Goal: Find specific page/section: Find specific page/section

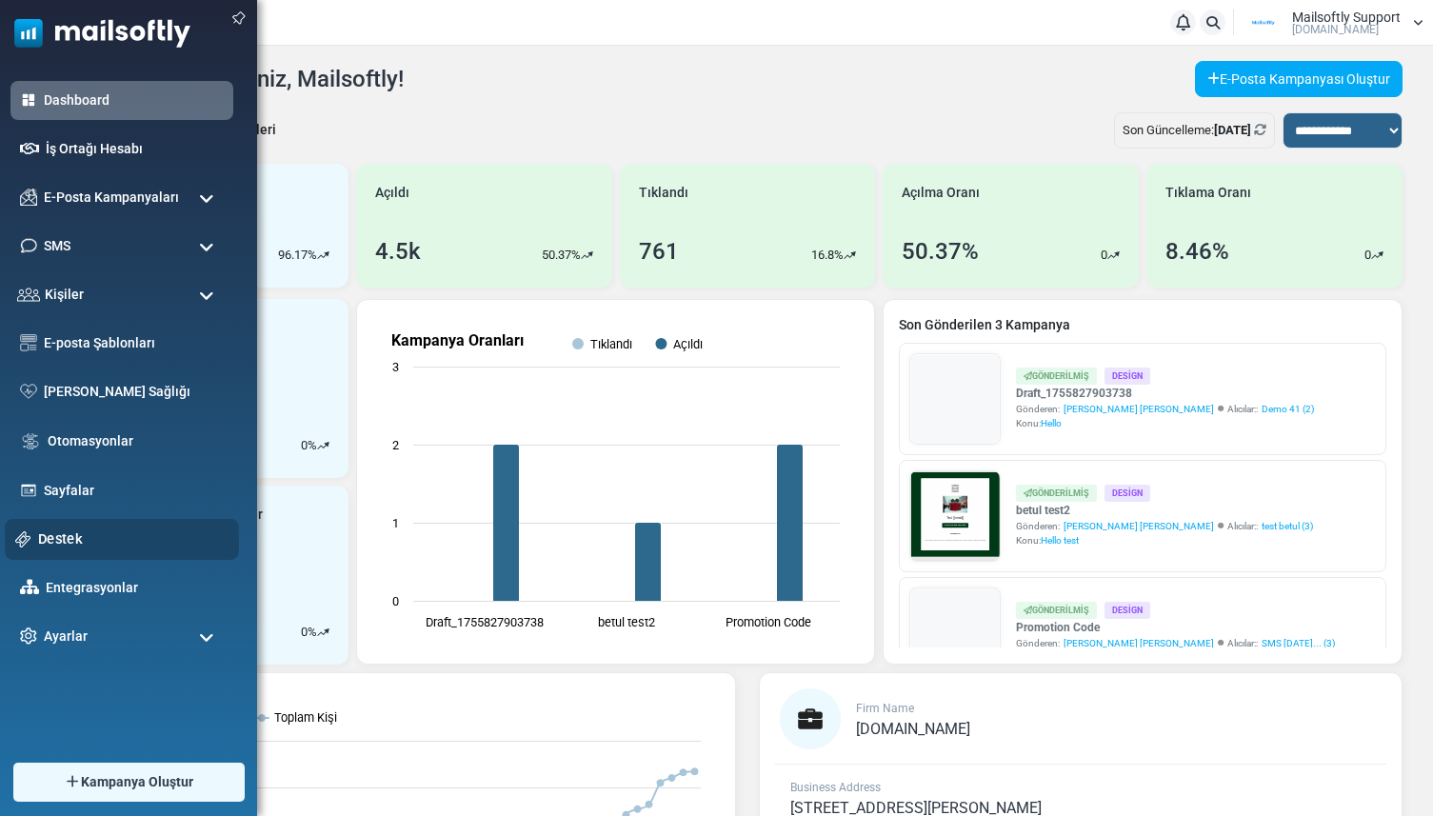
click at [38, 532] on link "Destek" at bounding box center [133, 538] width 190 height 21
click at [49, 530] on link "Destek" at bounding box center [133, 538] width 190 height 21
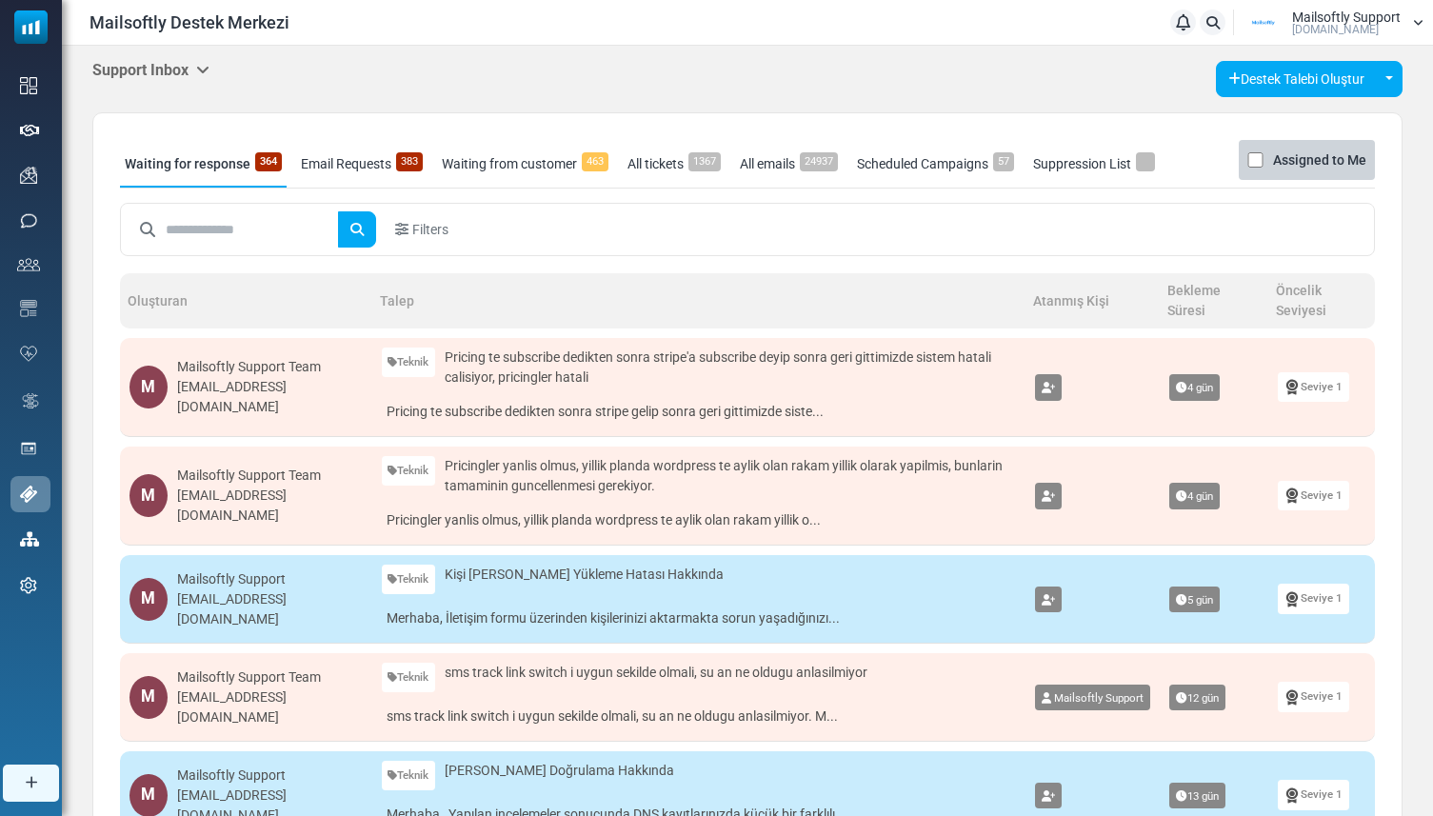
click at [191, 79] on div "Support Inbox Support Inbox User Dashboard Control Panel App Announcements Iden…" at bounding box center [150, 71] width 117 height 20
click at [191, 72] on h5 "Support Inbox" at bounding box center [150, 70] width 117 height 18
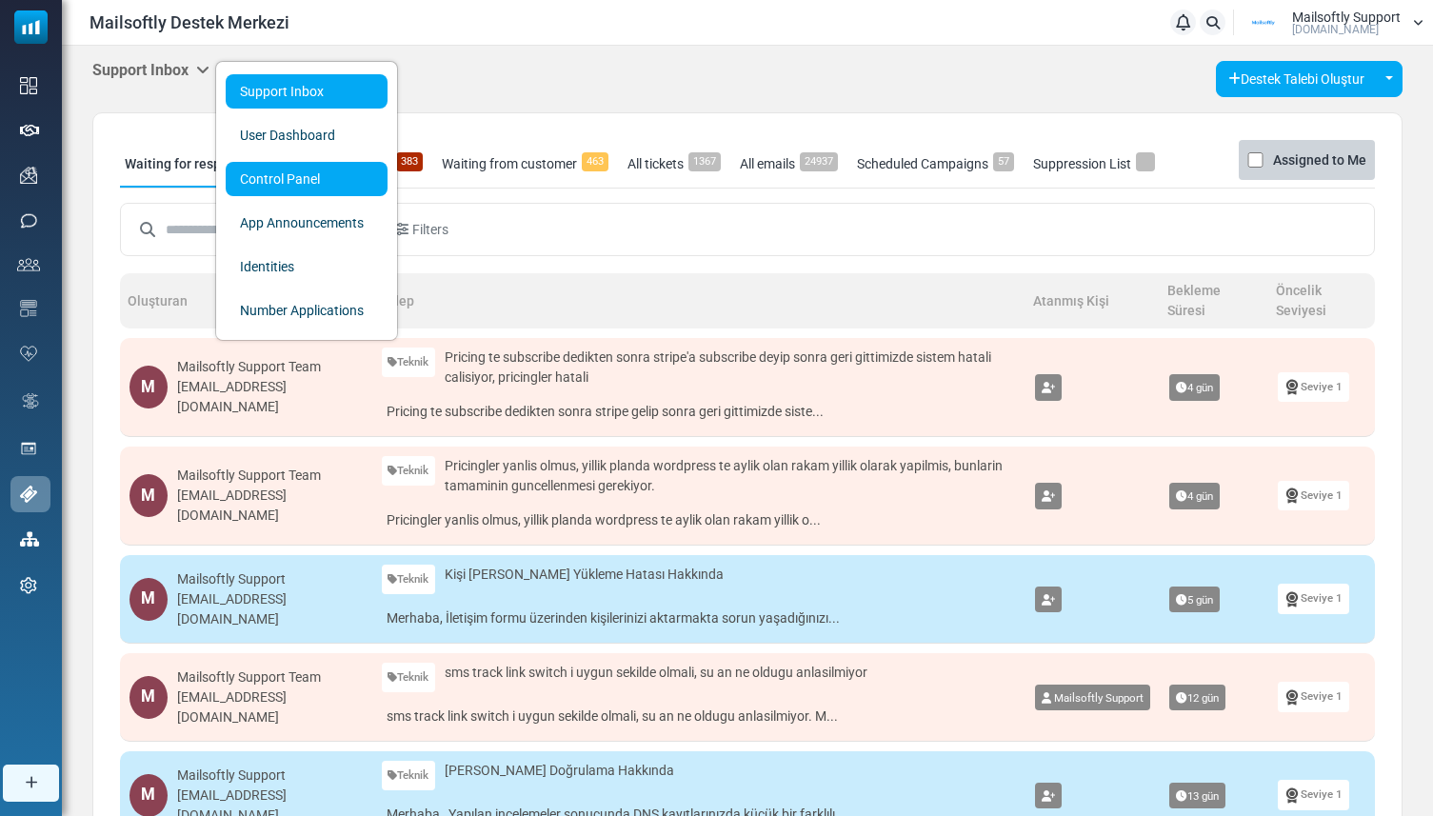
click at [275, 185] on link "Control Panel" at bounding box center [307, 179] width 162 height 34
